Goal: Task Accomplishment & Management: Use online tool/utility

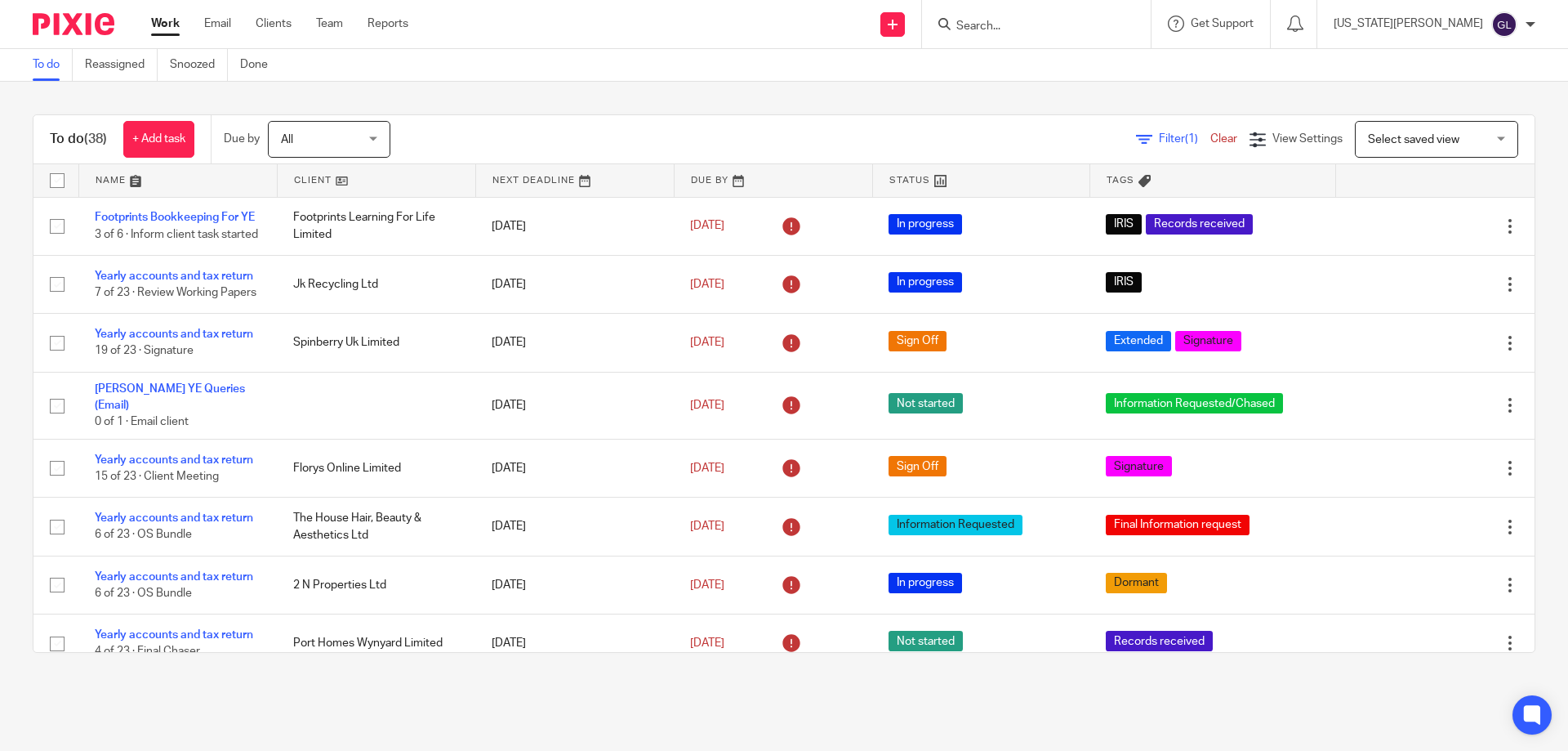
click at [1080, 32] on input "Search" at bounding box center [1028, 27] width 147 height 15
type input "wyny"
click at [1072, 77] on div "Port Homes Wyny ard Limited" at bounding box center [1052, 64] width 229 height 51
click at [1093, 62] on link at bounding box center [1052, 64] width 202 height 25
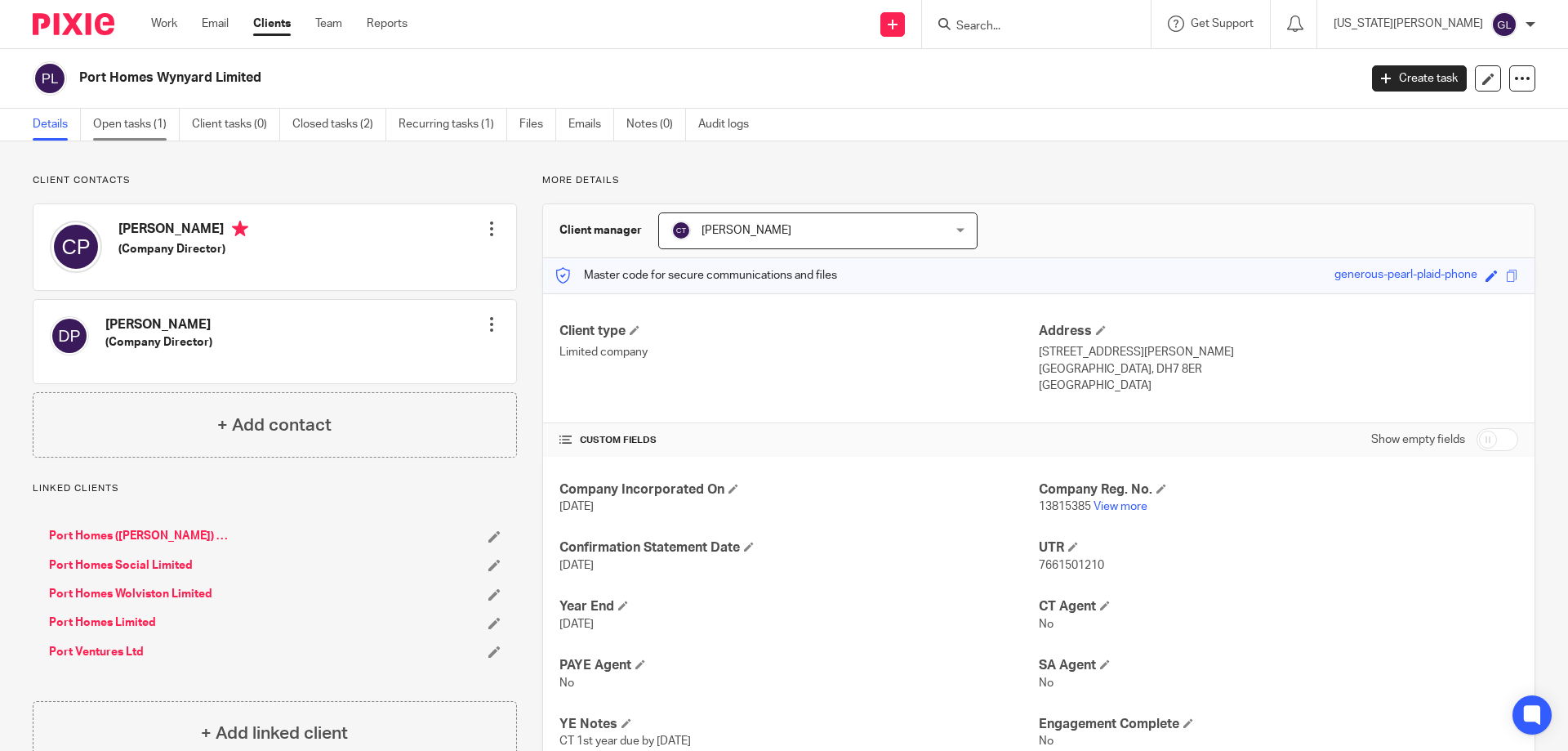
click at [146, 131] on link "Open tasks (1)" at bounding box center [137, 125] width 87 height 32
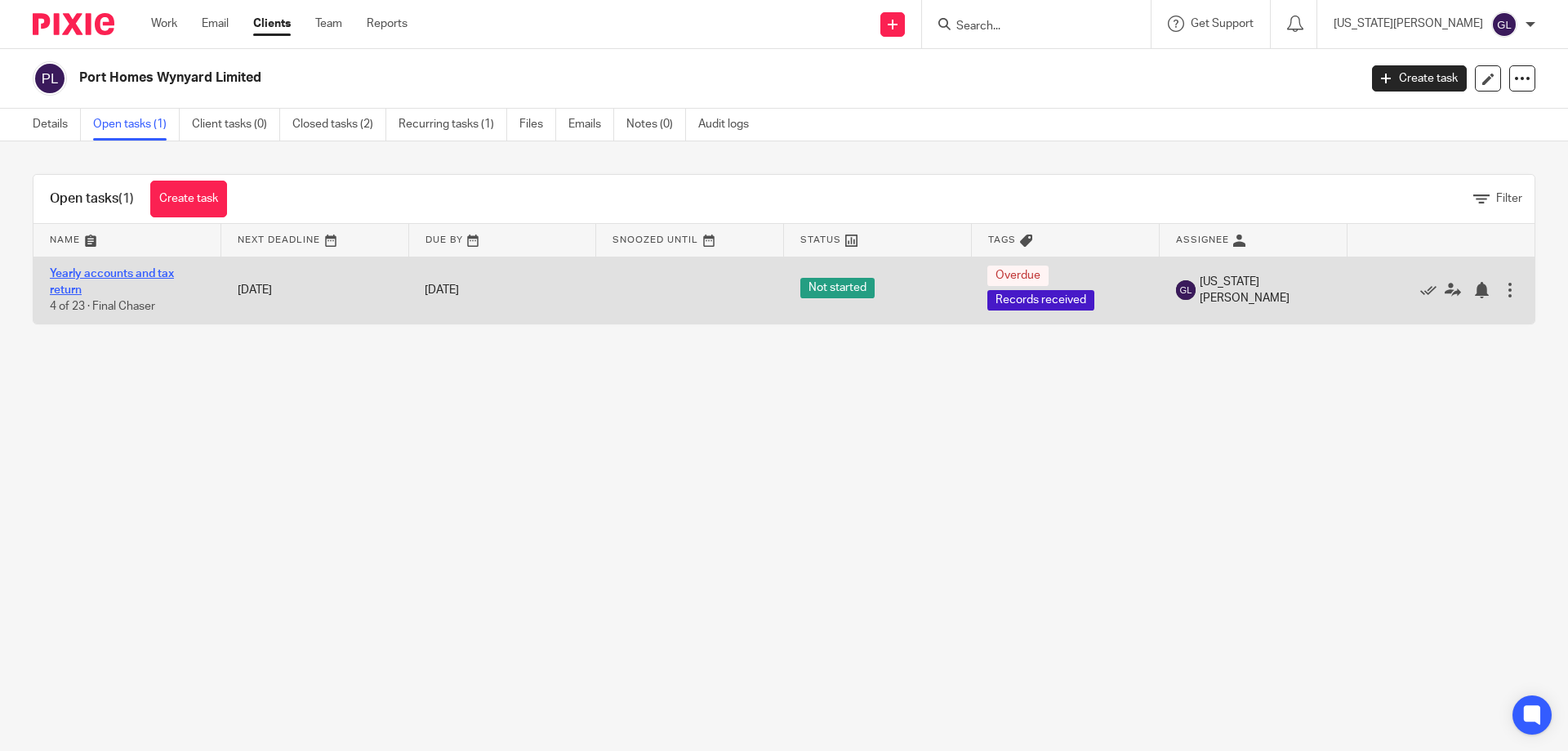
click at [95, 271] on link "Yearly accounts and tax return" at bounding box center [111, 282] width 124 height 28
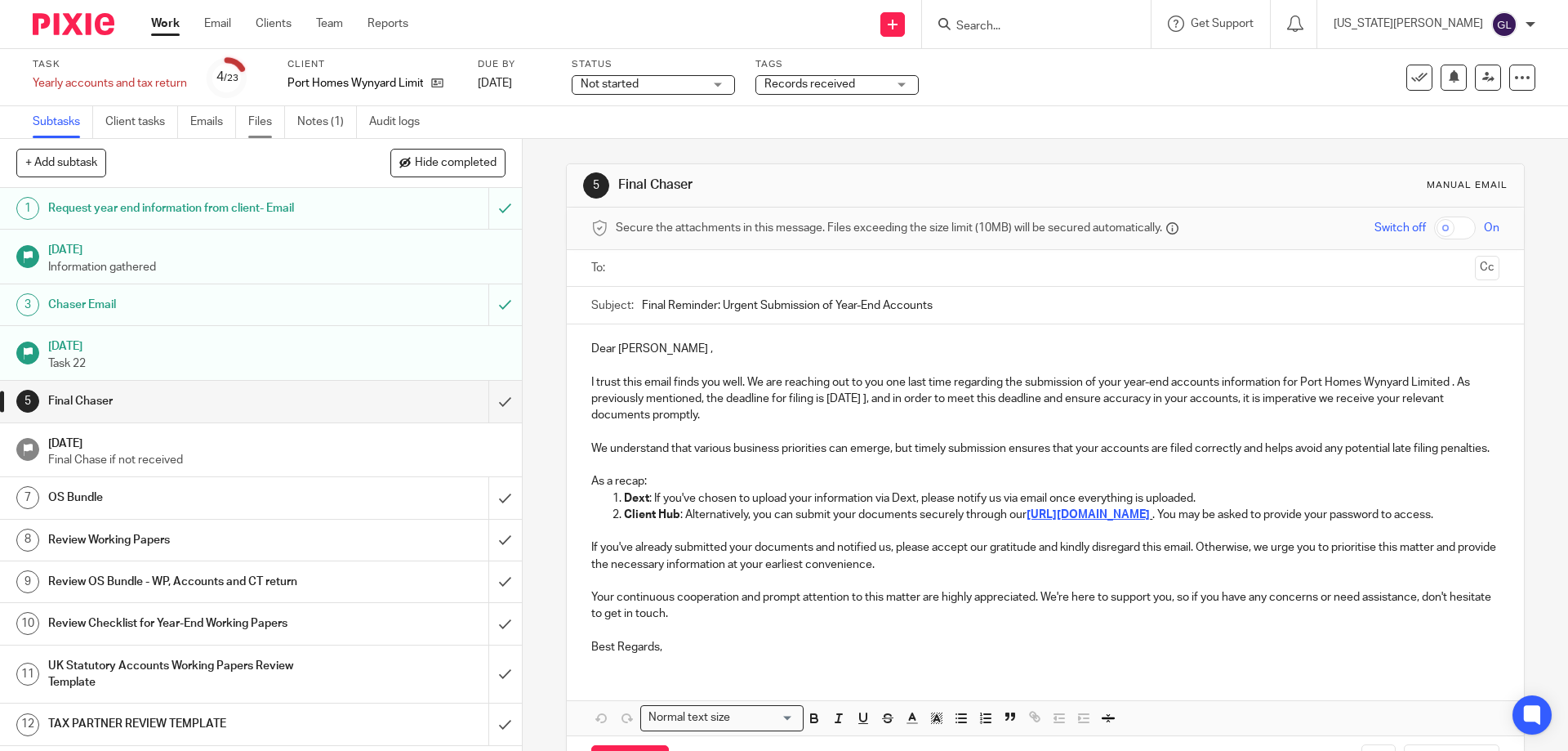
click at [263, 118] on link "Files" at bounding box center [266, 122] width 37 height 32
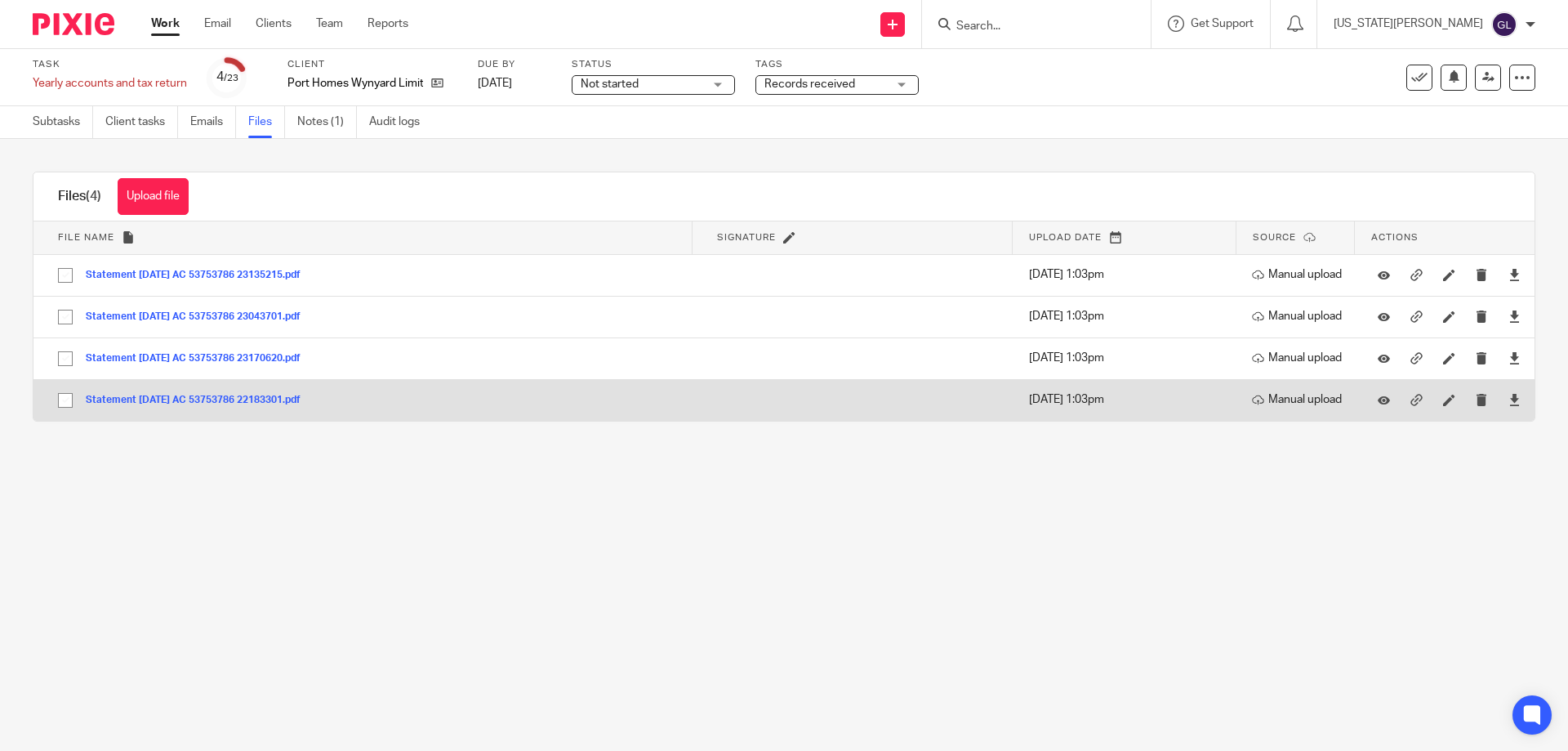
click at [227, 398] on button "Statement [DATE] AC 53753786 22183301.pdf" at bounding box center [199, 400] width 227 height 11
